Goal: Register for event/course

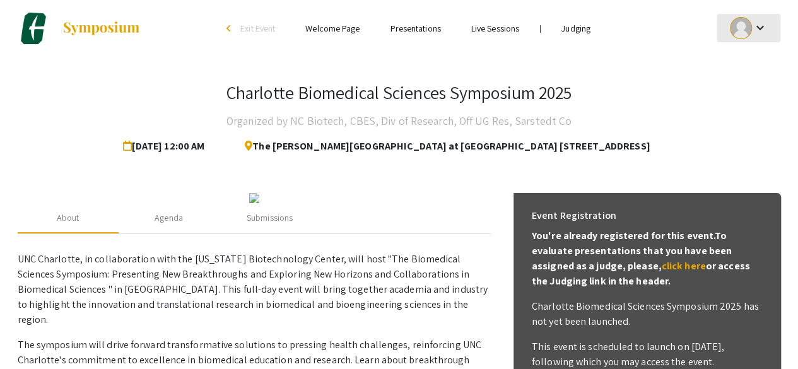
click at [759, 22] on mat-icon "keyboard_arrow_down" at bounding box center [759, 27] width 15 height 15
click at [478, 216] on div at bounding box center [399, 184] width 798 height 369
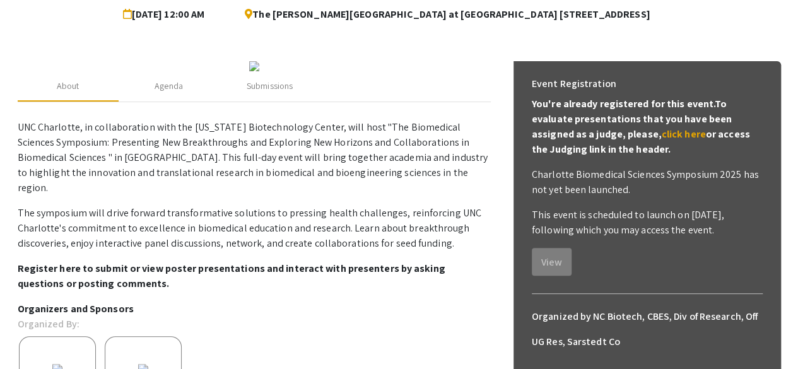
scroll to position [134, 0]
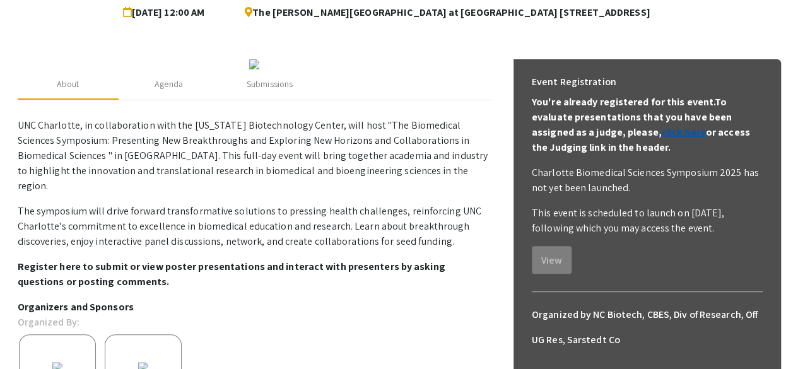
click at [662, 133] on link "click here" at bounding box center [684, 132] width 44 height 13
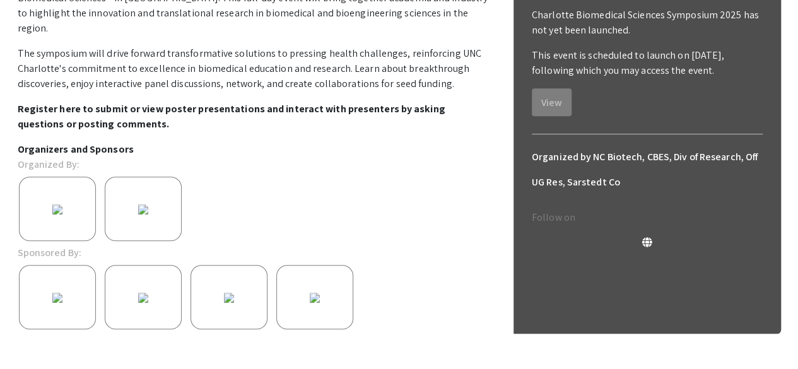
scroll to position [292, 0]
